Goal: Find specific page/section: Find specific page/section

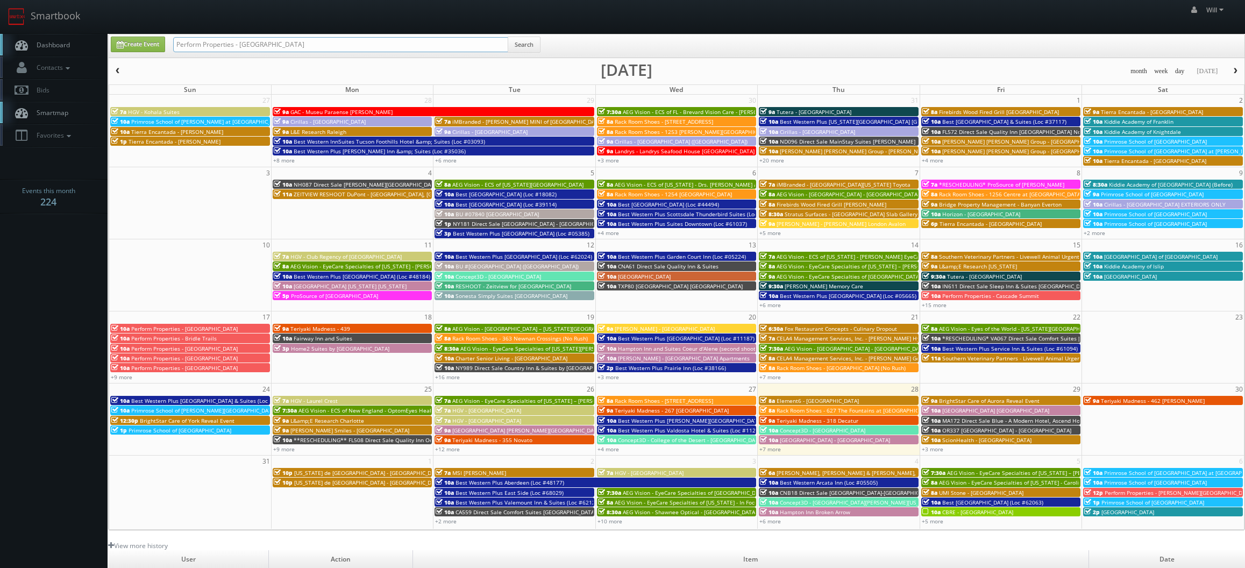
drag, startPoint x: 244, startPoint y: 30, endPoint x: 167, endPoint y: 18, distance: 78.4
click at [167, 18] on body "Smartbook Toggle Side Navigation Toggle Top Navigation Will Will Profile Logout…" at bounding box center [622, 375] width 1245 height 751
paste input "(08-21-25) Perform Properties - East Gate Shopping Center"
drag, startPoint x: 212, startPoint y: 44, endPoint x: 63, endPoint y: 7, distance: 153.0
click at [63, 7] on body "Smartbook Toggle Side Navigation Toggle Top Navigation Will Will Profile Logout…" at bounding box center [622, 375] width 1245 height 751
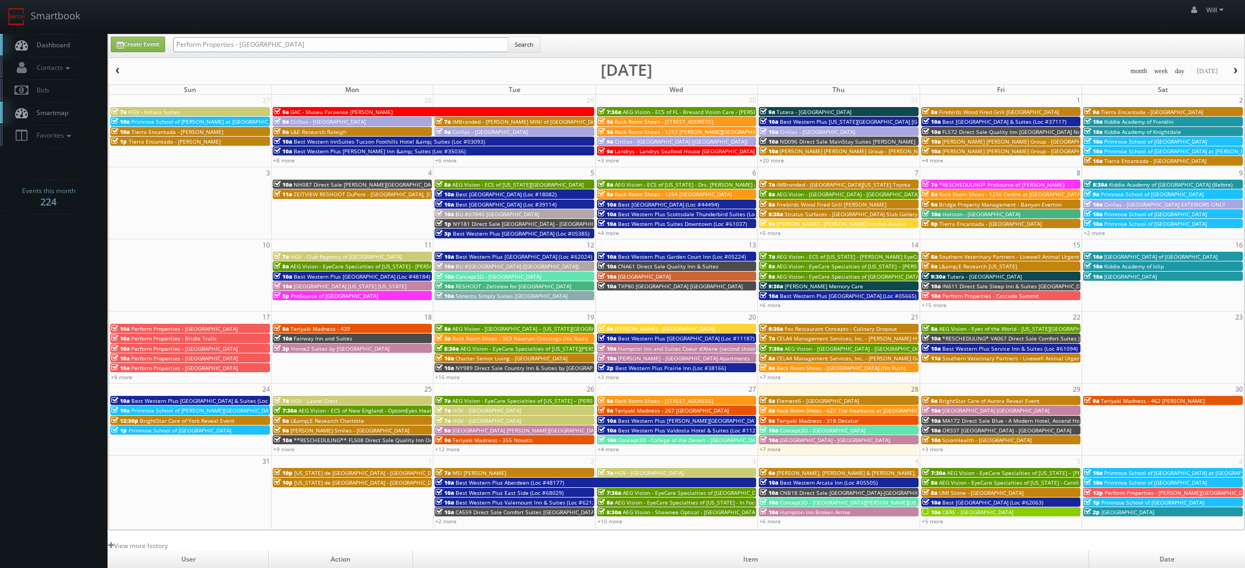
type input "Perform Properties - East Gate Shopping Center"
click at [520, 46] on button "Search" at bounding box center [524, 45] width 33 height 16
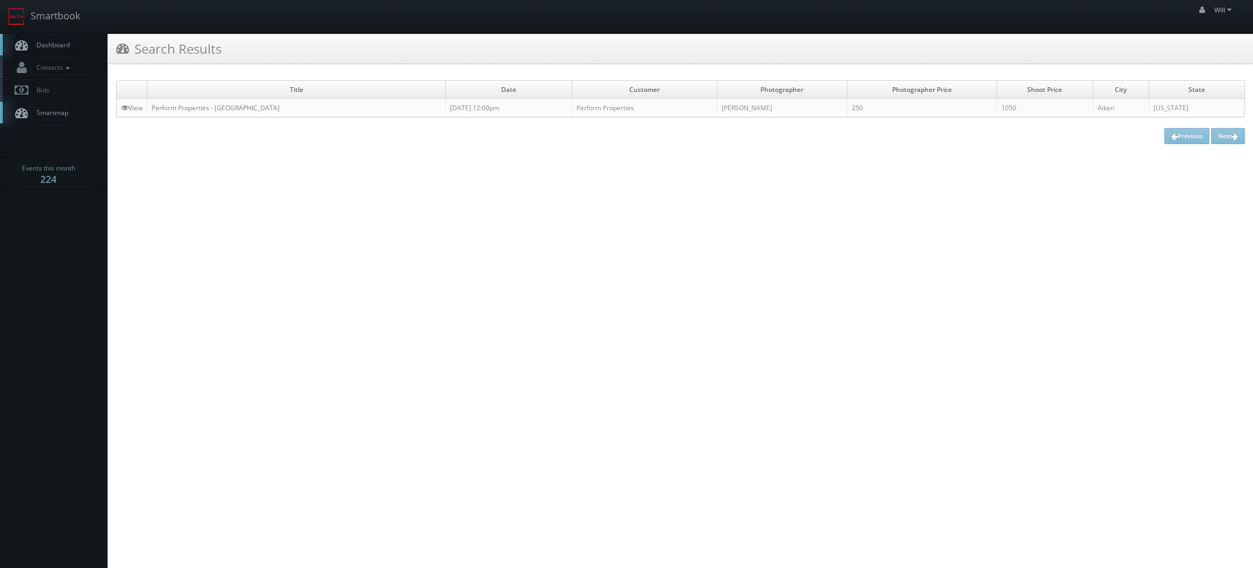
click at [244, 113] on td "Perform Properties - [GEOGRAPHIC_DATA]" at bounding box center [296, 108] width 298 height 18
click at [247, 108] on link "Perform Properties - [GEOGRAPHIC_DATA]" at bounding box center [216, 107] width 128 height 9
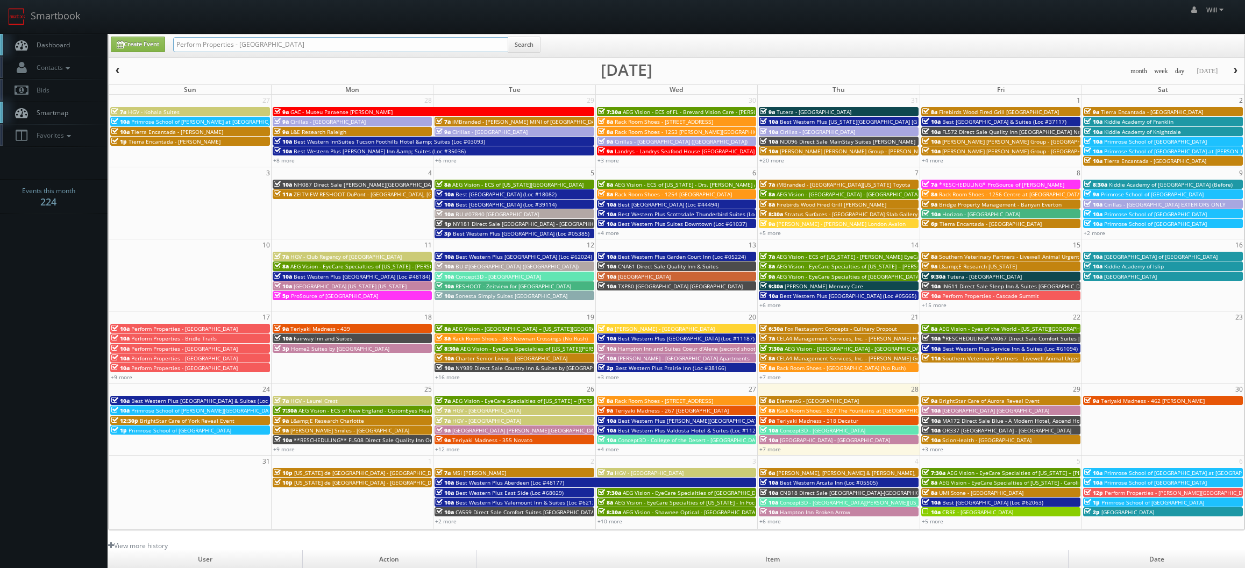
drag, startPoint x: 334, startPoint y: 41, endPoint x: 45, endPoint y: -15, distance: 294.2
click at [45, 0] on html "Smartbook Toggle Side Navigation Toggle Top Navigation Will Will Profile Logout…" at bounding box center [622, 375] width 1245 height 751
paste input "(08-17-25) Perform Properties - Canyon Park"
drag, startPoint x: 206, startPoint y: 42, endPoint x: 105, endPoint y: 10, distance: 106.1
click at [122, 15] on body "Smartbook Toggle Side Navigation Toggle Top Navigation Will Will Profile Logout…" at bounding box center [622, 375] width 1245 height 751
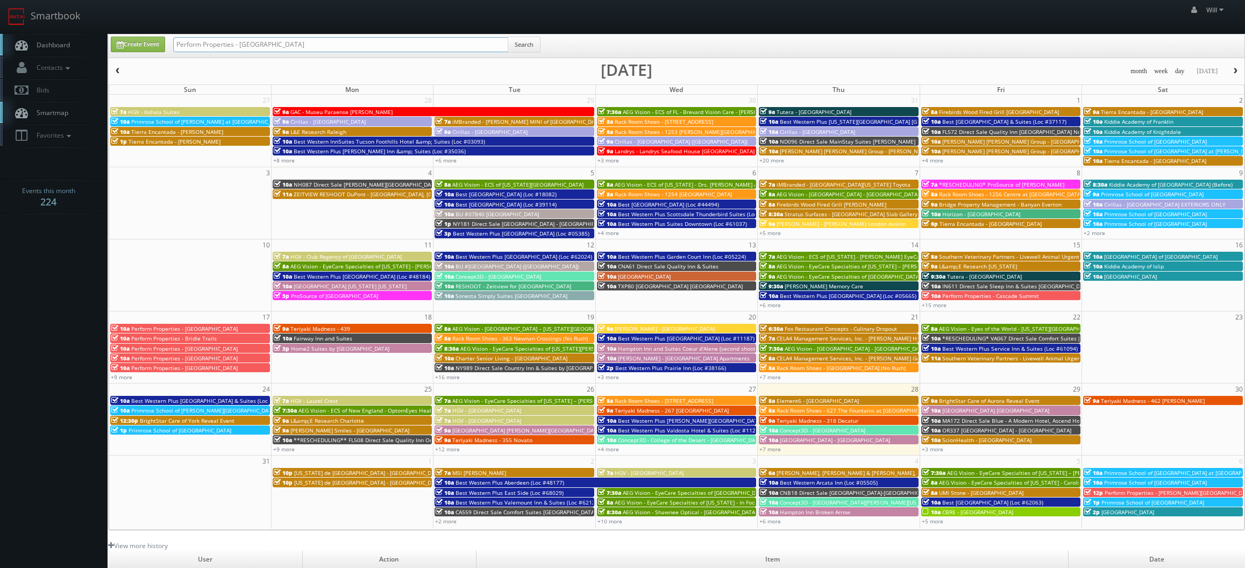
type input "Perform Properties - [GEOGRAPHIC_DATA]"
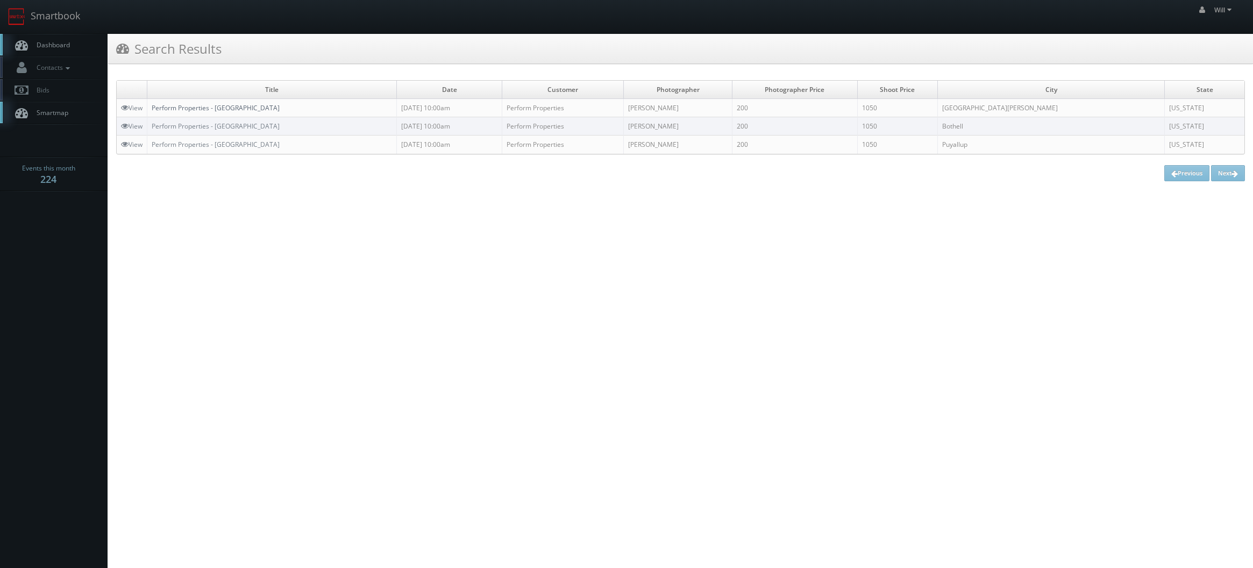
click at [229, 111] on link "Perform Properties - [GEOGRAPHIC_DATA]" at bounding box center [216, 107] width 128 height 9
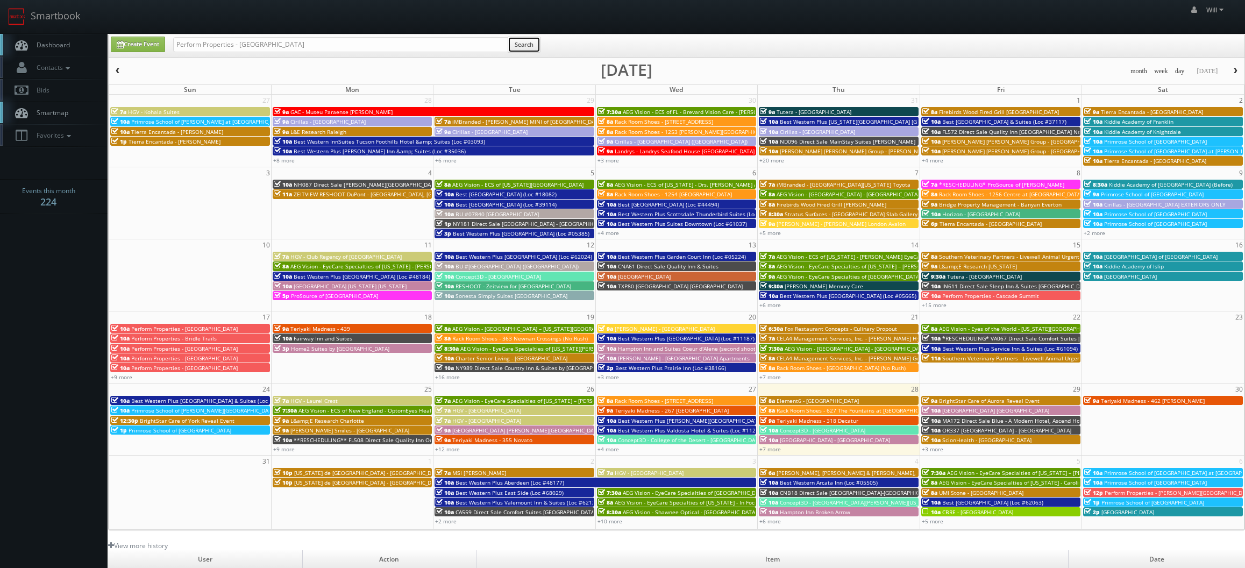
click at [526, 46] on button "Search" at bounding box center [524, 45] width 33 height 16
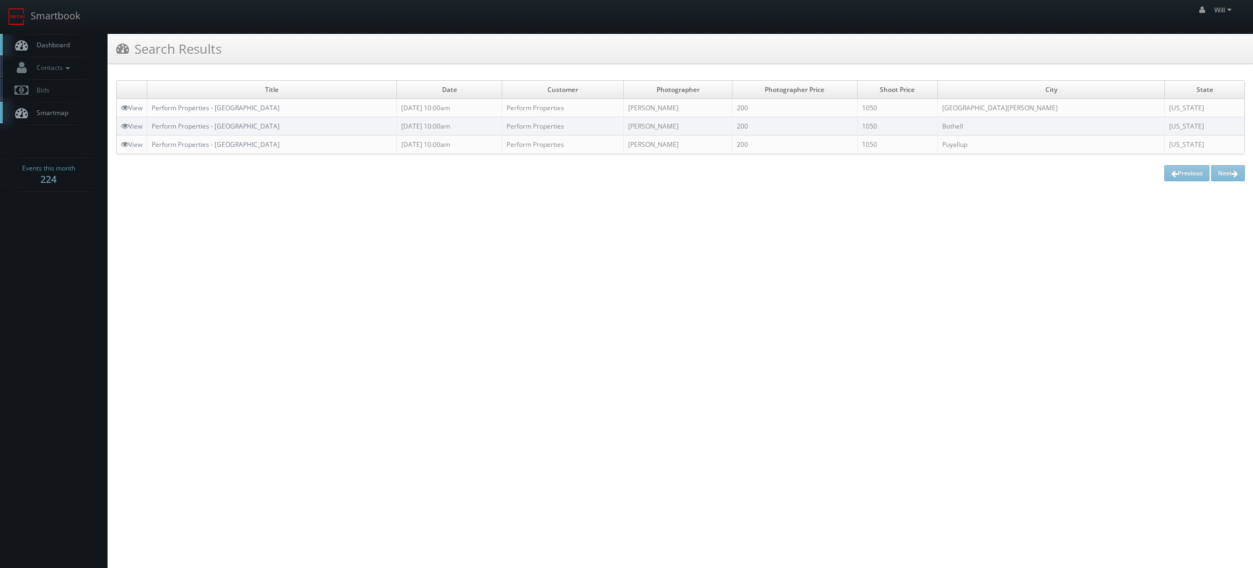
click at [353, 125] on td "Perform Properties - [GEOGRAPHIC_DATA]" at bounding box center [271, 126] width 249 height 18
click at [258, 129] on link "Perform Properties - [GEOGRAPHIC_DATA]" at bounding box center [216, 126] width 128 height 9
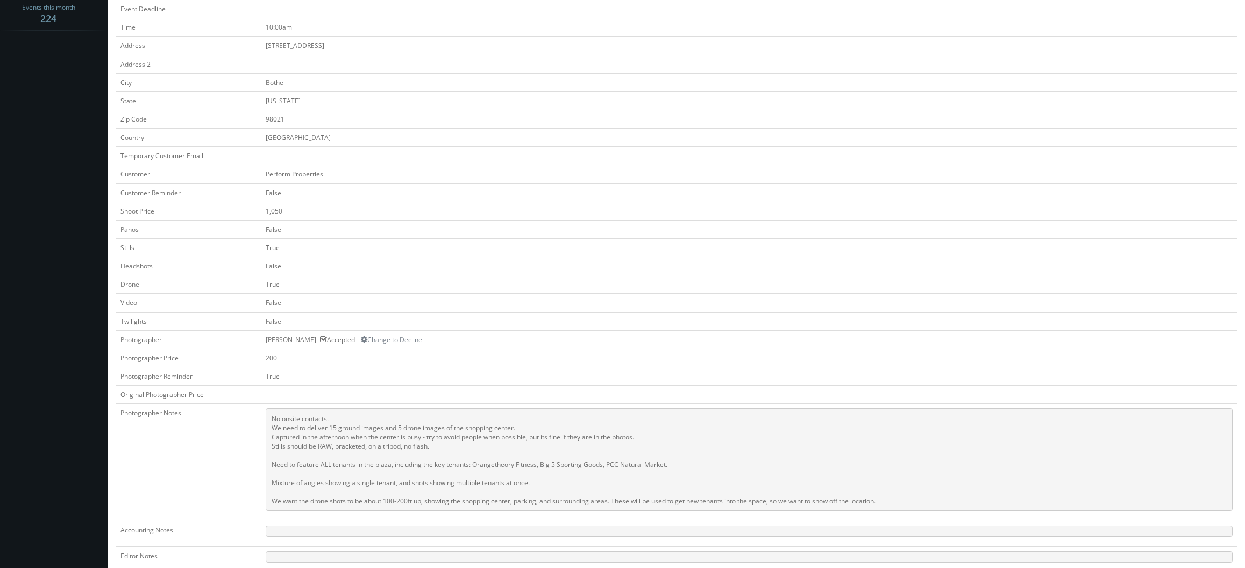
scroll to position [161, 0]
